Goal: Transaction & Acquisition: Purchase product/service

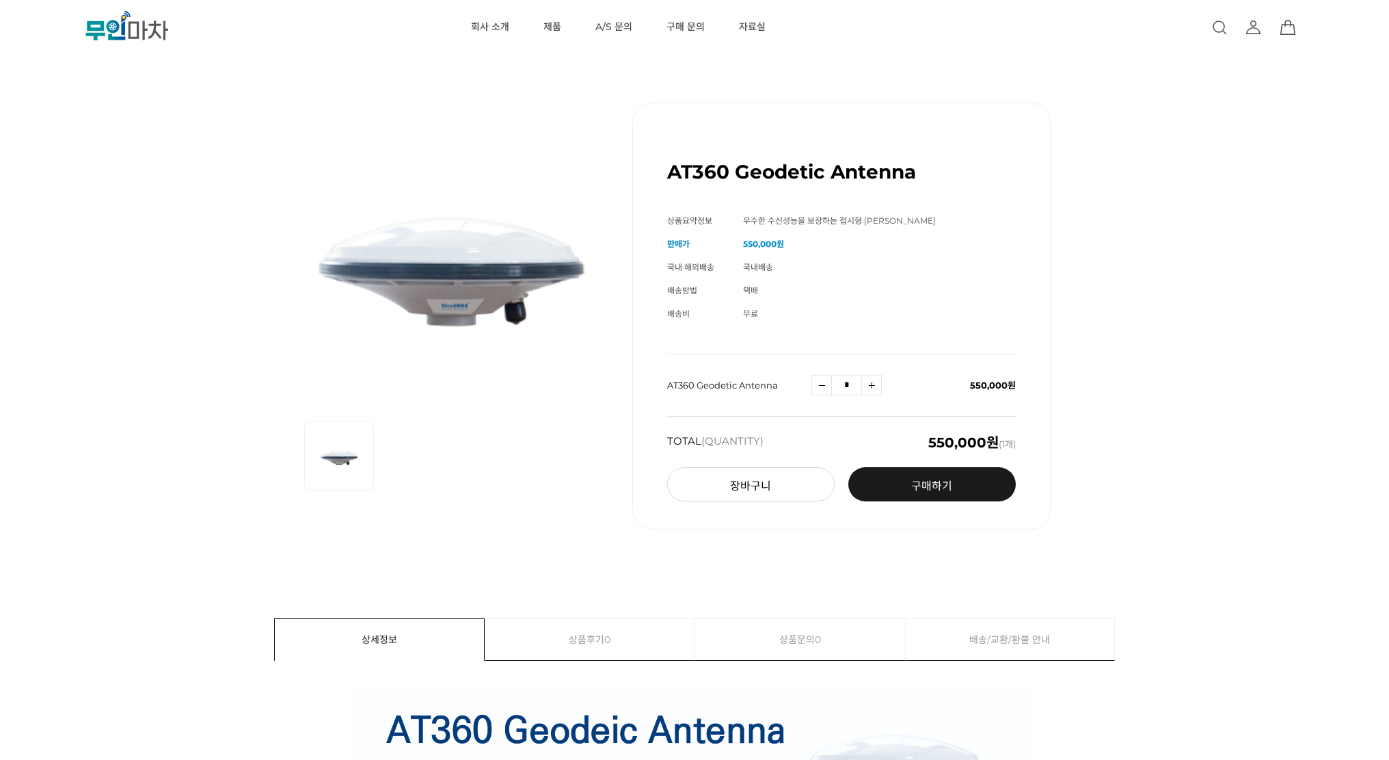
click at [959, 494] on link "구매하기 예약주문 REGULAR DELIVERY" at bounding box center [933, 484] width 168 height 34
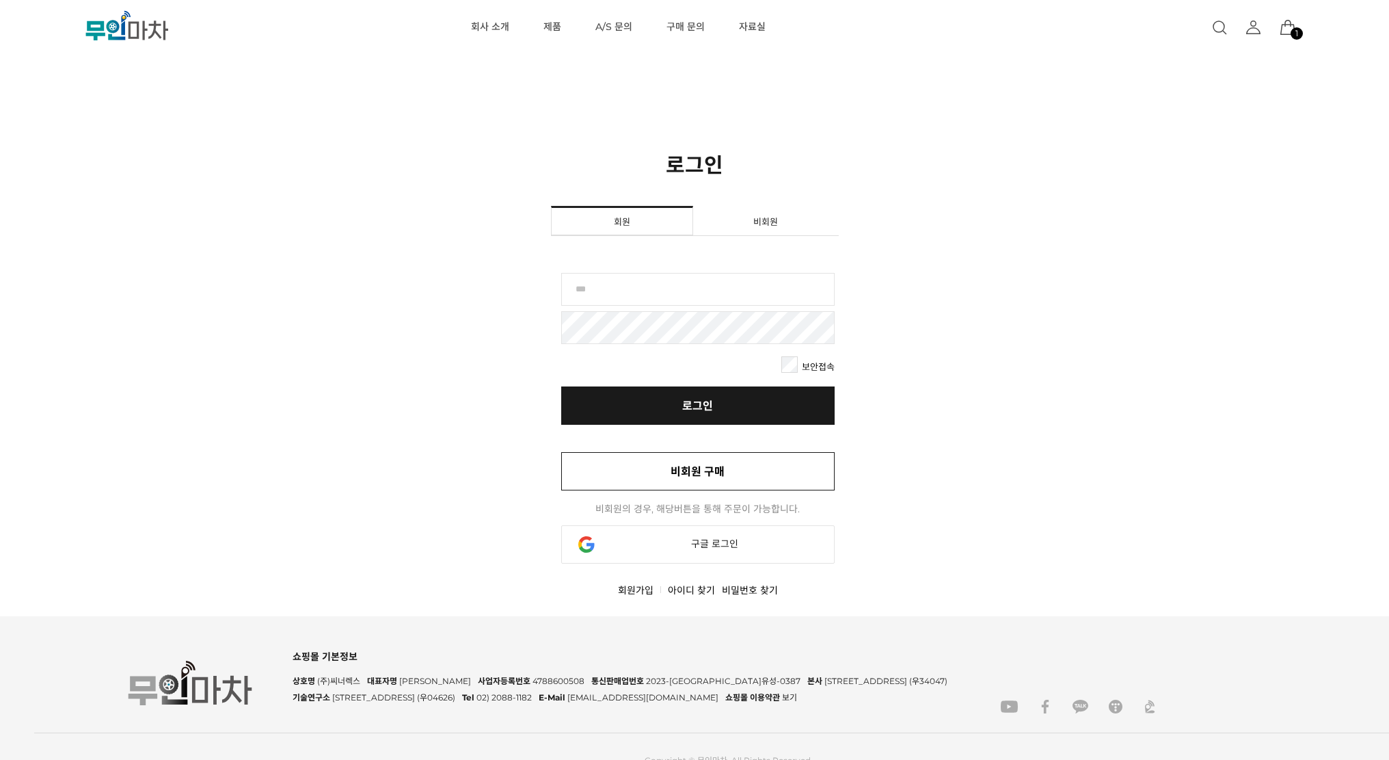
click at [796, 481] on link "비회원 구매" at bounding box center [698, 471] width 274 height 38
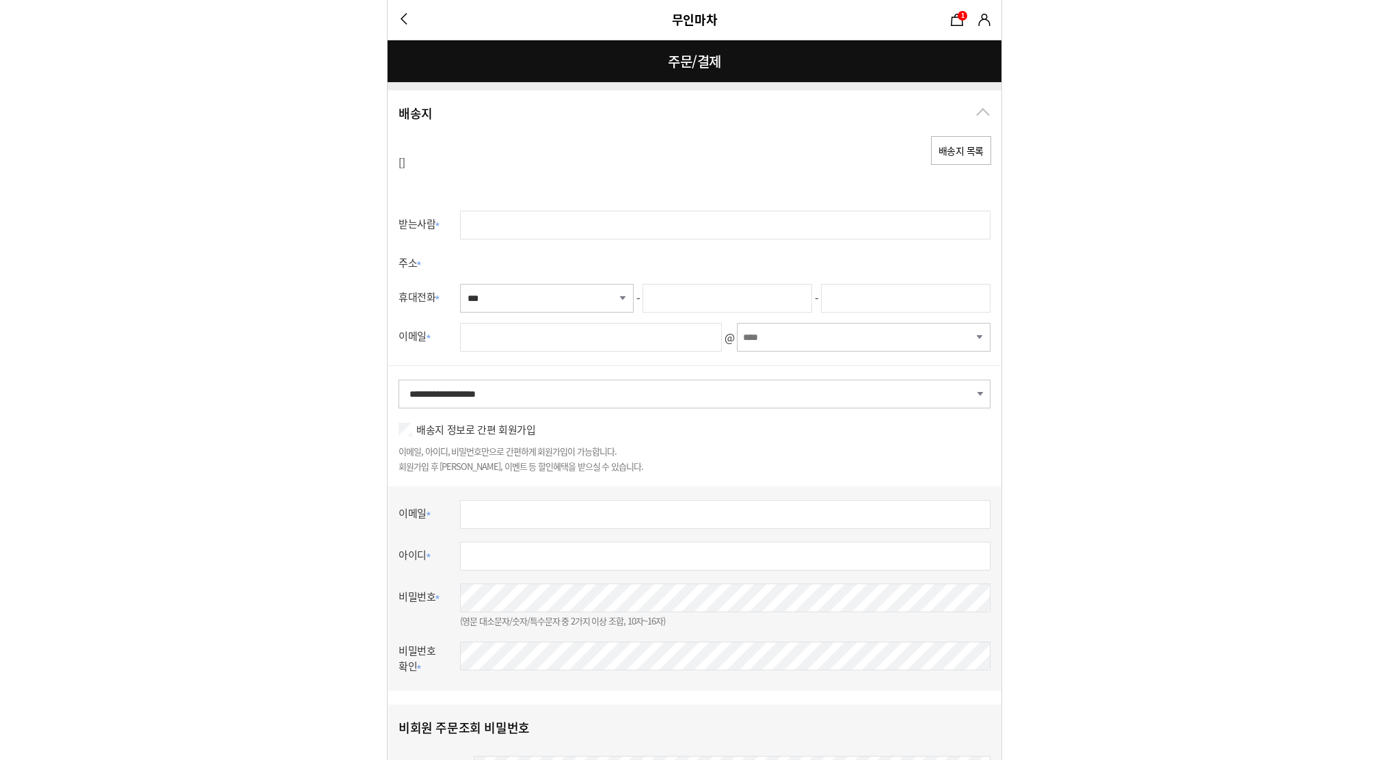
select select "***"
